Goal: Entertainment & Leisure: Consume media (video, audio)

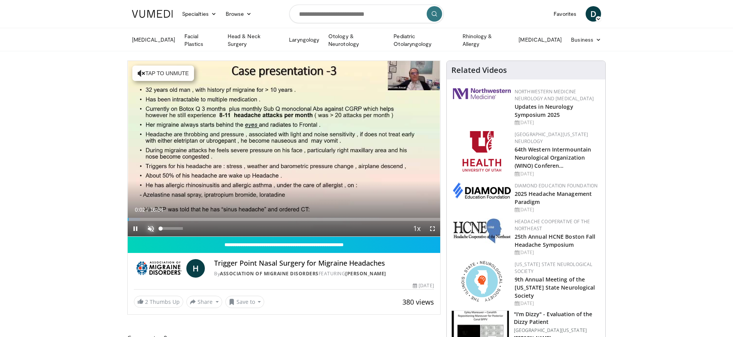
click at [153, 226] on span "Video Player" at bounding box center [150, 228] width 15 height 15
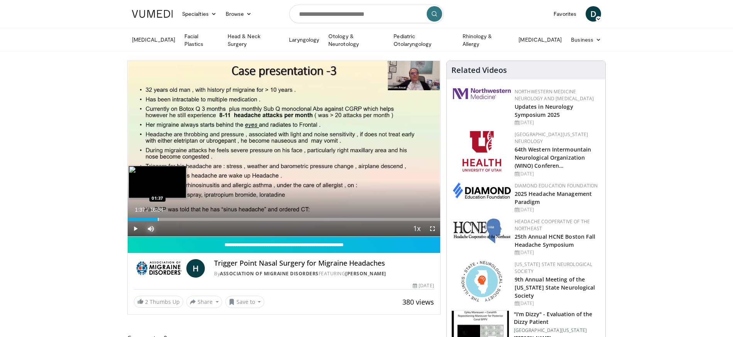
click at [158, 218] on div "Progress Bar" at bounding box center [158, 219] width 1 height 3
click at [172, 216] on div "Loaded : 15.78% 02:22 02:22" at bounding box center [284, 217] width 313 height 7
click at [183, 218] on div "Progress Bar" at bounding box center [182, 219] width 1 height 3
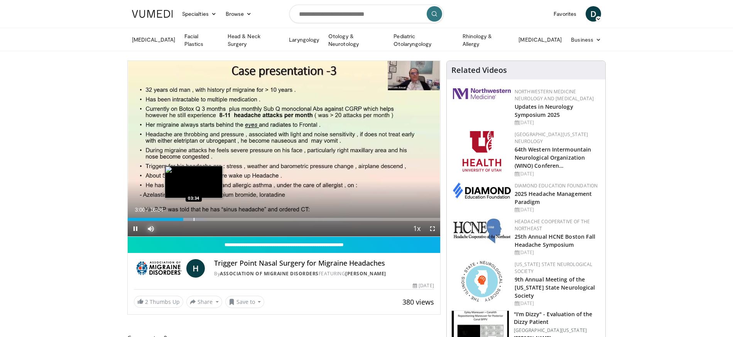
click at [194, 218] on div "Progress Bar" at bounding box center [194, 219] width 1 height 3
click at [204, 218] on div "Loaded : 27.56% 03:39 04:11" at bounding box center [284, 219] width 313 height 3
